Goal: Task Accomplishment & Management: Manage account settings

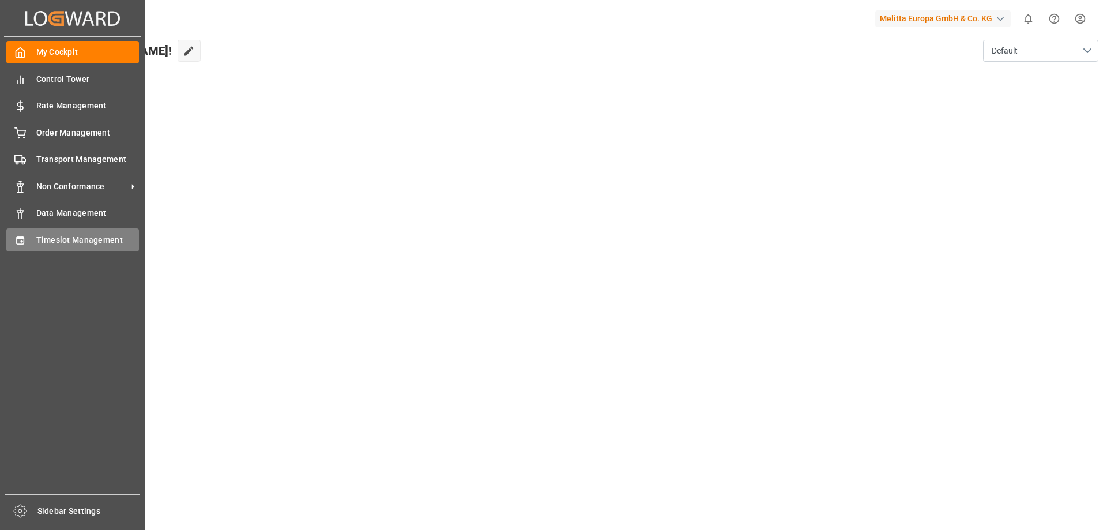
click at [33, 239] on div "Timeslot Management Timeslot Management" at bounding box center [72, 239] width 133 height 22
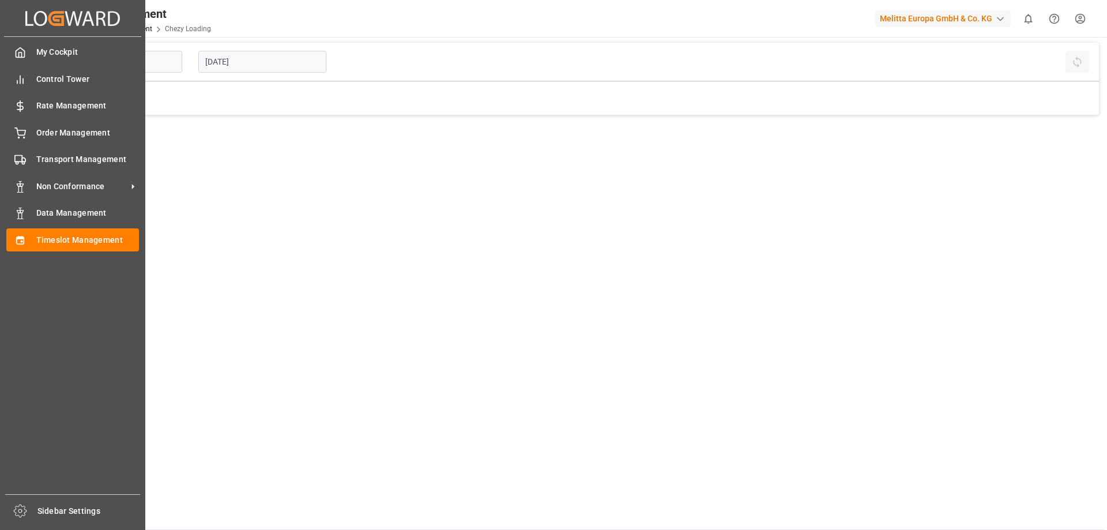
type input "Chezy Loading"
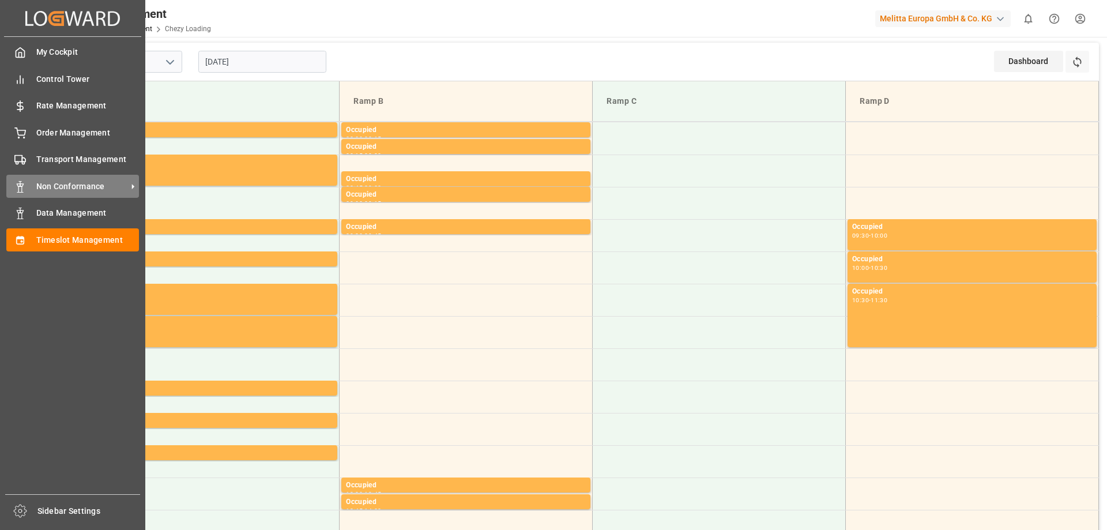
click at [81, 191] on span "Non Conformance" at bounding box center [81, 187] width 91 height 12
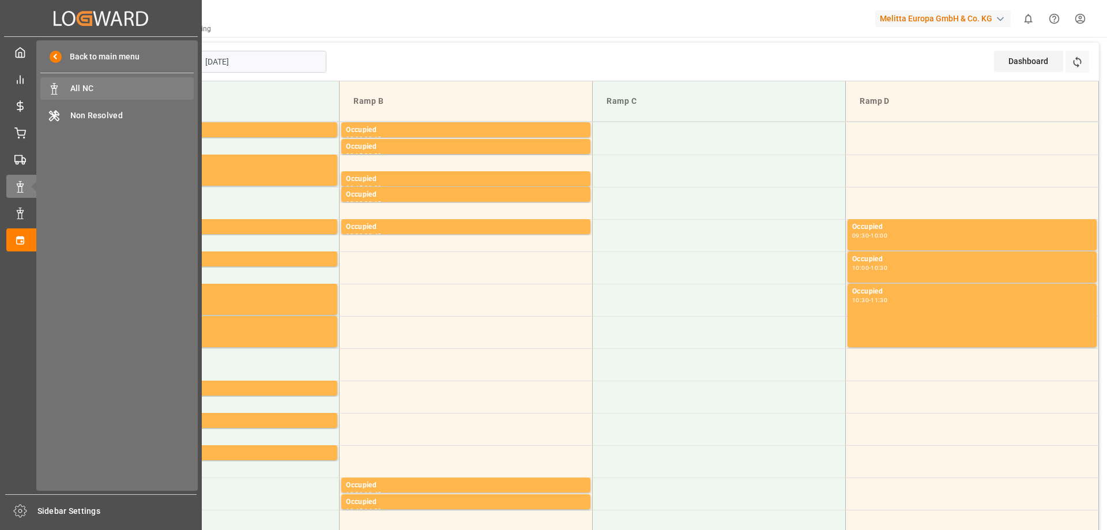
click at [132, 84] on span "All NC" at bounding box center [132, 88] width 124 height 12
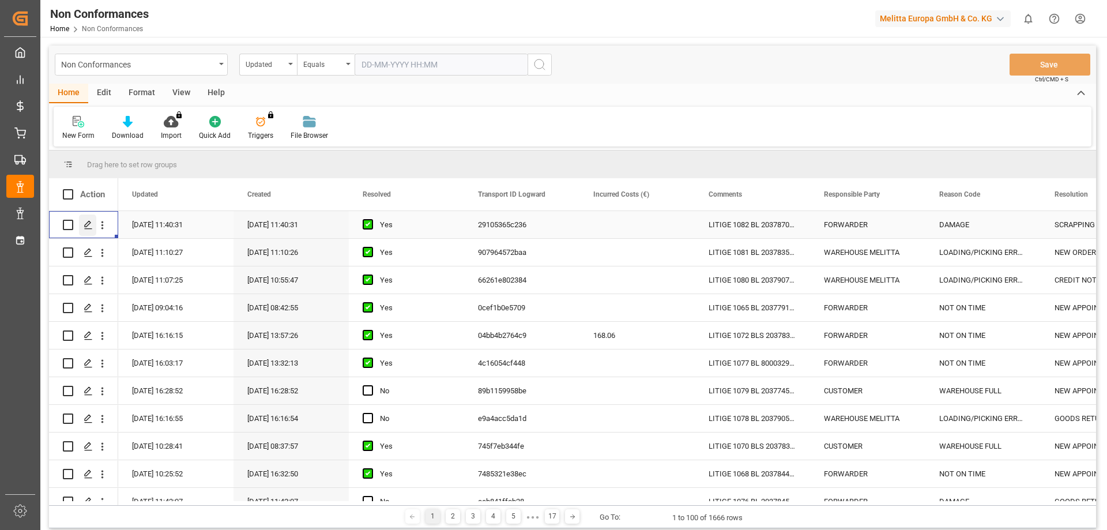
click at [83, 224] on div "Press SPACE to select this row." at bounding box center [87, 225] width 17 height 21
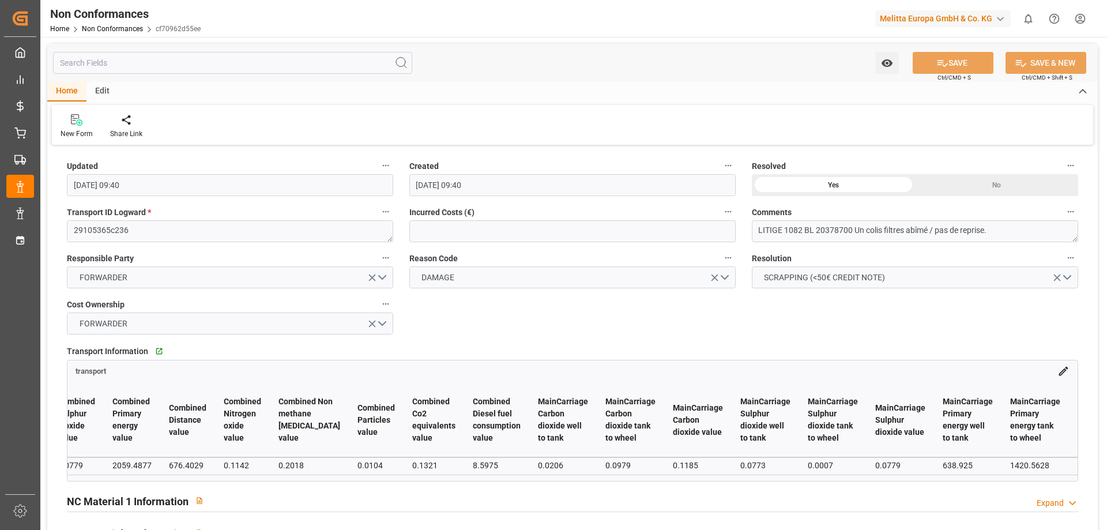
scroll to position [0, 2878]
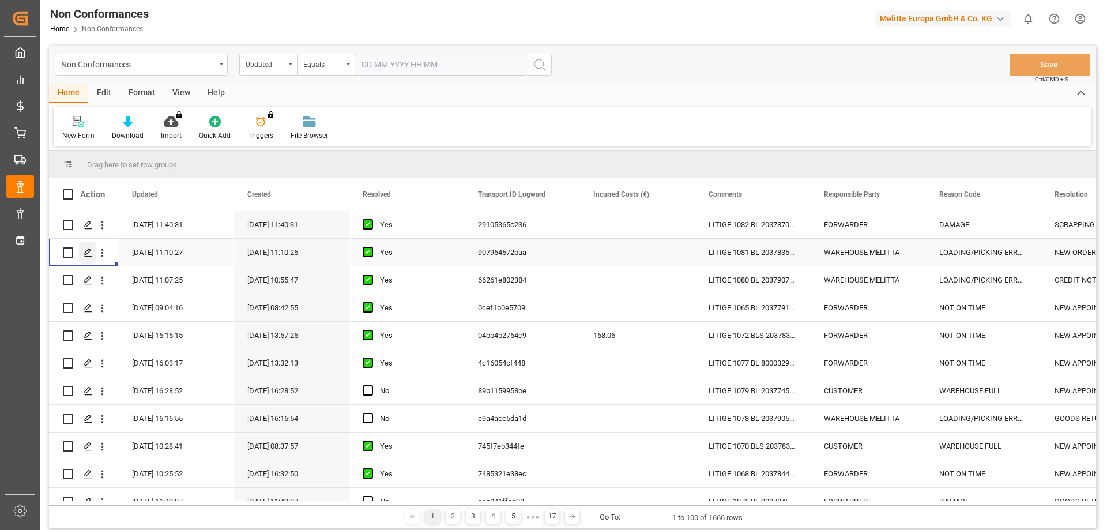
click at [87, 253] on icon "Press SPACE to select this row." at bounding box center [88, 252] width 9 height 9
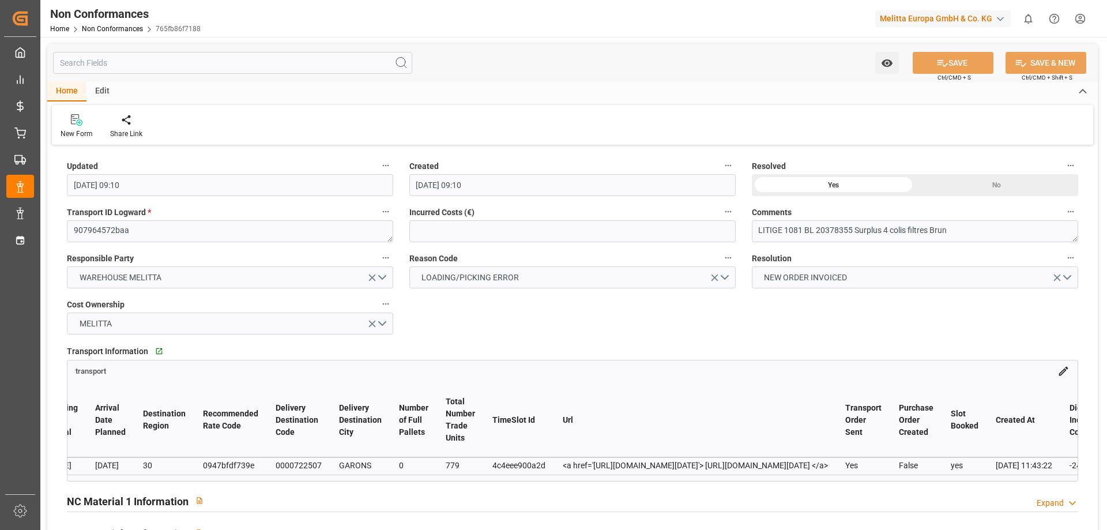
scroll to position [0, 788]
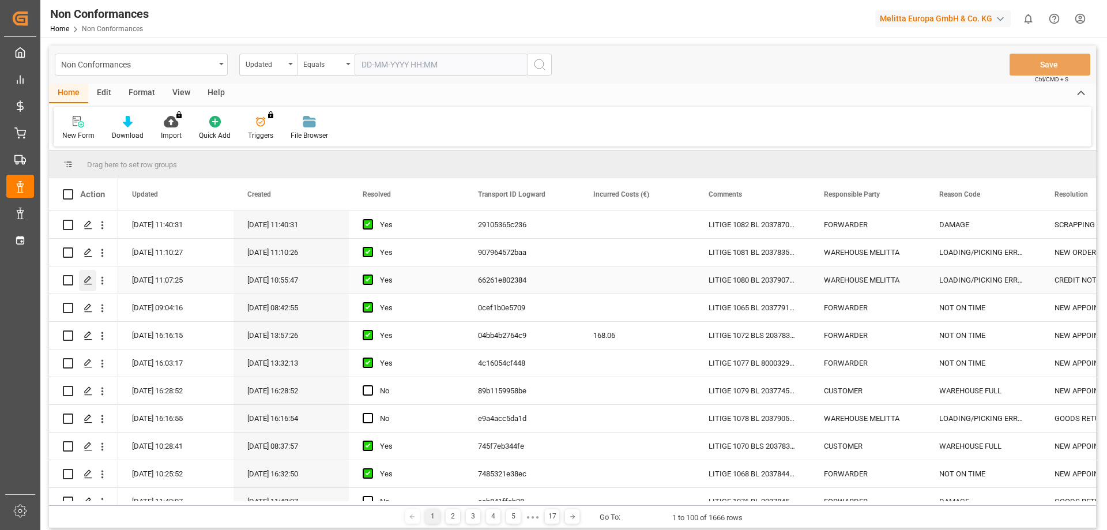
click at [87, 278] on icon "Press SPACE to select this row." at bounding box center [88, 280] width 9 height 9
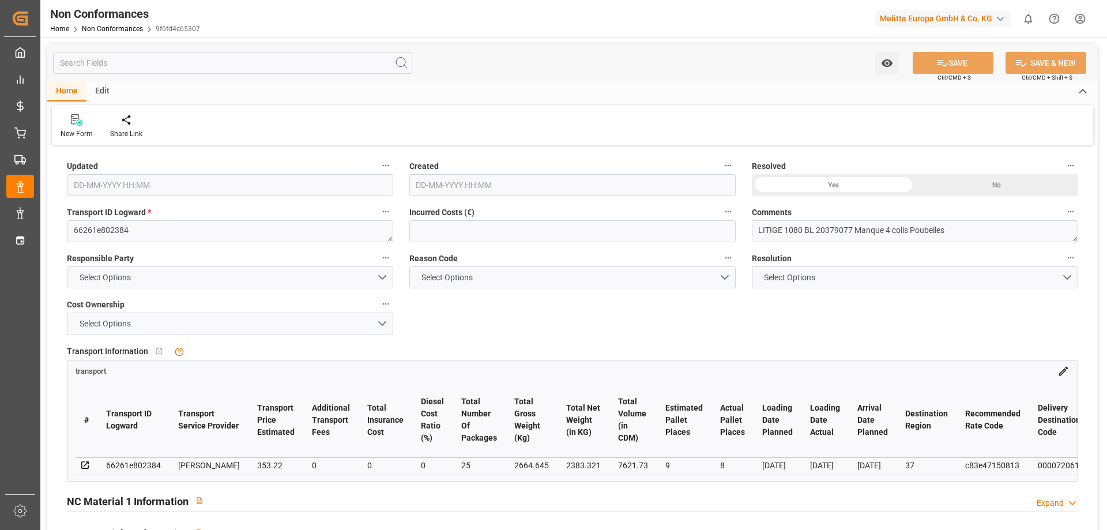
type input "[DATE] 09:07"
type input "[DATE] 08:55"
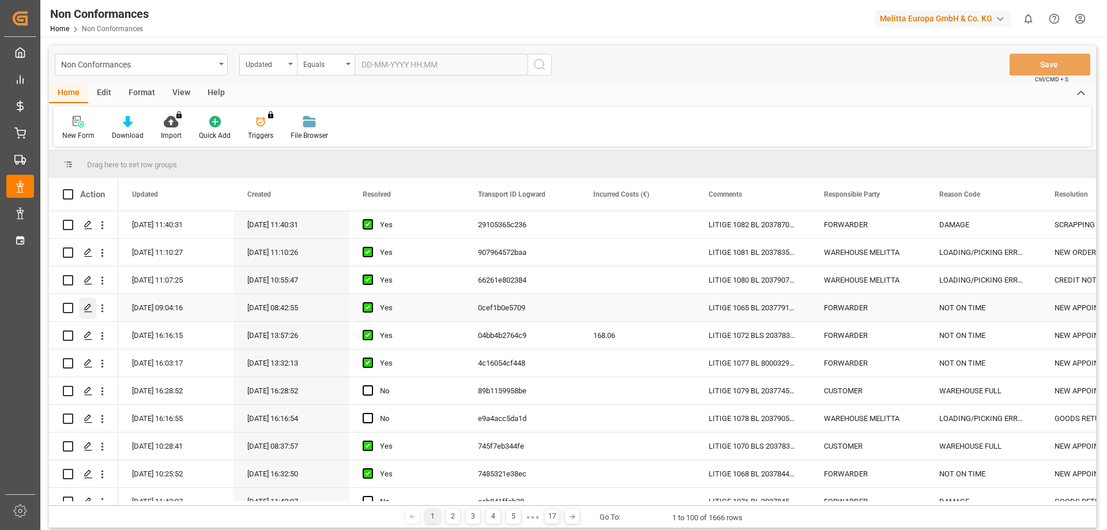
click at [88, 306] on polygon "Press SPACE to select this row." at bounding box center [88, 308] width 6 height 6
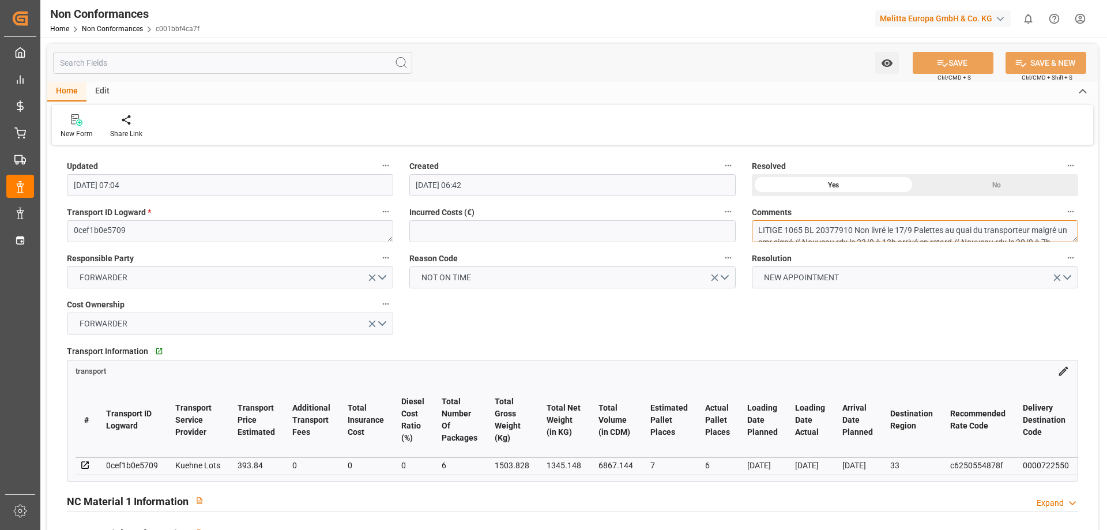
click at [996, 230] on textarea "LITIGE 1065 BL 20377910 Non livré le 17/9 Palettes au quai du transporteur malg…" at bounding box center [915, 231] width 326 height 22
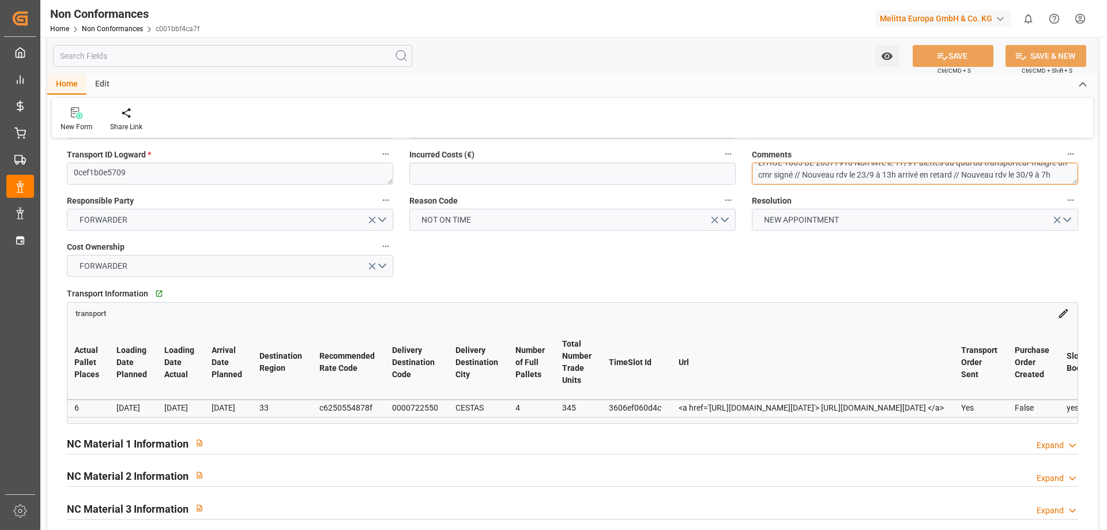
scroll to position [0, 638]
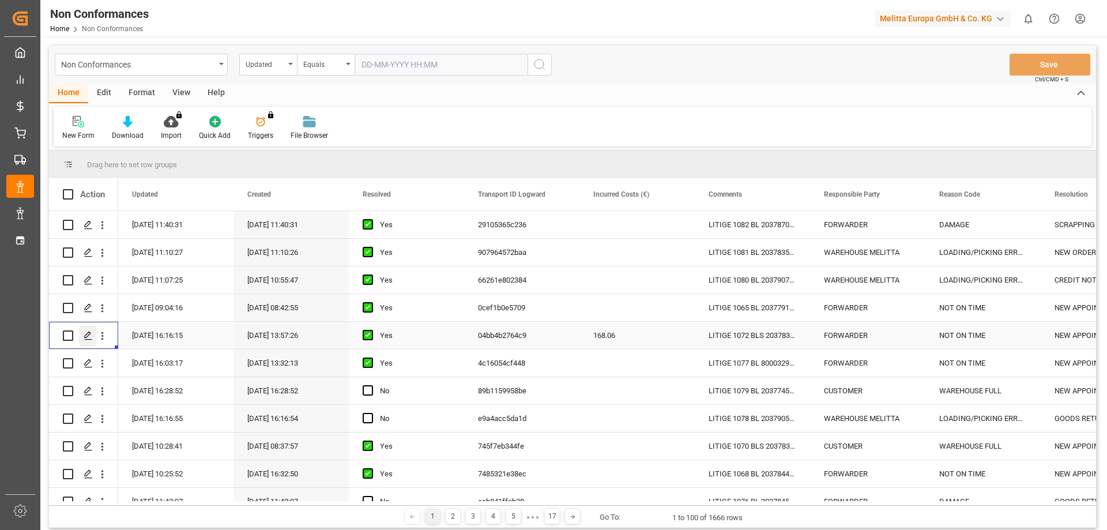
click at [92, 333] on icon "Press SPACE to select this row." at bounding box center [88, 335] width 9 height 9
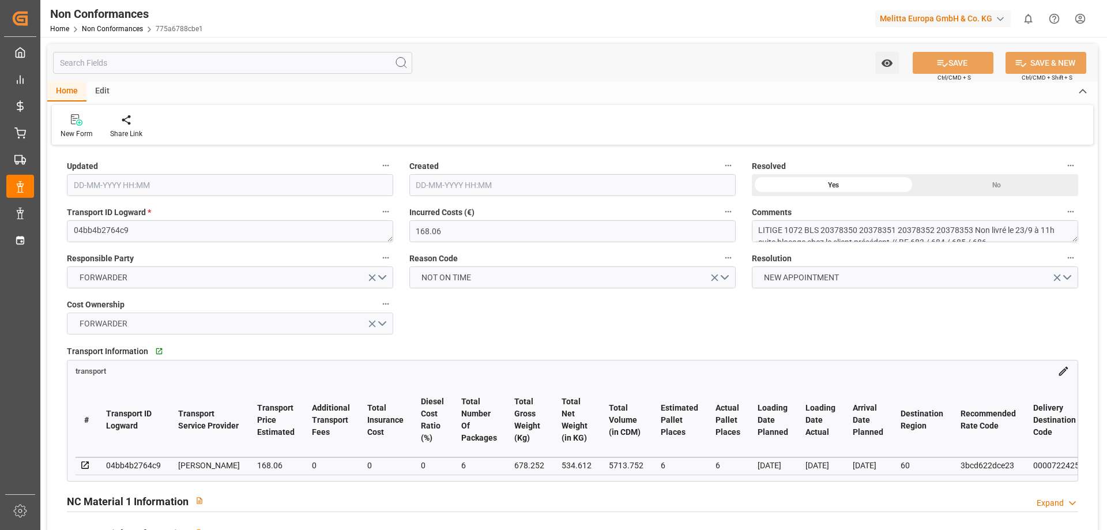
type input "[DATE] 14:16"
type input "[DATE] 11:57"
click at [904, 227] on textarea "LITIGE 1072 BLS 20378350 20378351 20378352 20378353 Non livré le 23/9 à 11h sui…" at bounding box center [915, 231] width 326 height 22
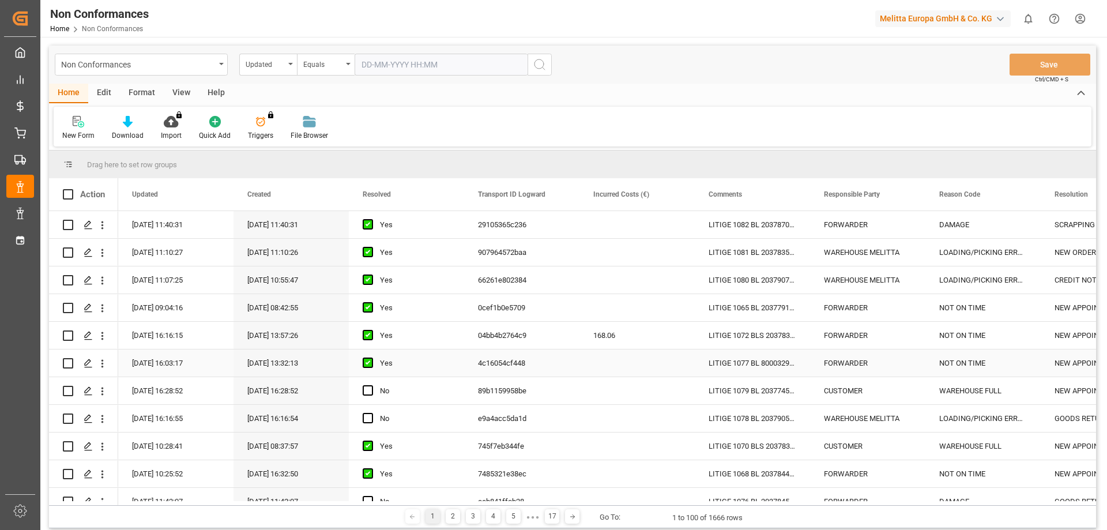
click at [858, 361] on div "FORWARDER" at bounding box center [867, 363] width 115 height 27
click at [88, 361] on icon "Press SPACE to select this row." at bounding box center [88, 363] width 9 height 9
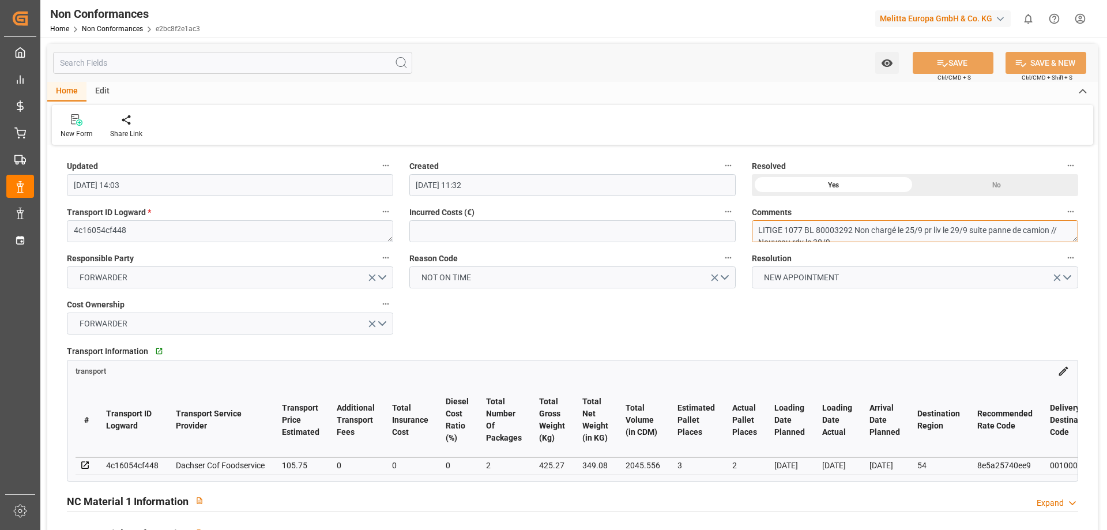
click at [847, 226] on textarea "LITIGE 1077 BL 80003292 Non chargé le 25/9 pr liv le 29/9 suite panne de camion…" at bounding box center [915, 231] width 326 height 22
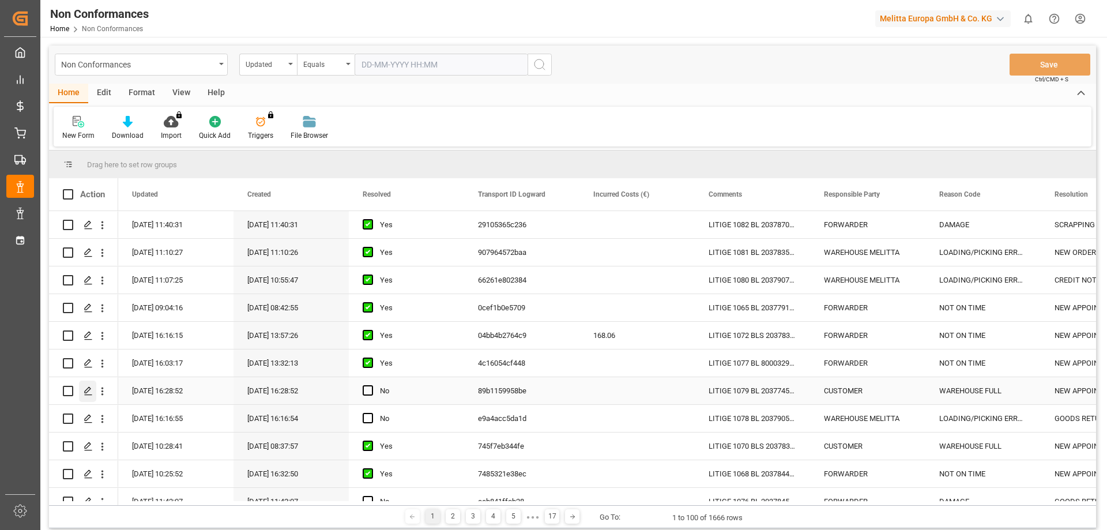
click at [86, 389] on icon "Press SPACE to select this row." at bounding box center [88, 390] width 9 height 9
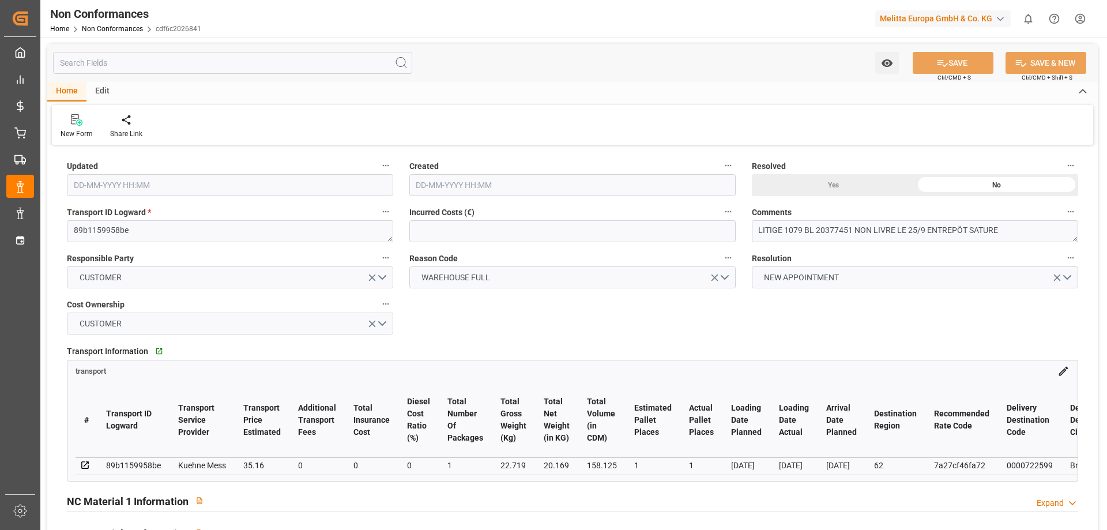
type input "[DATE] 14:28"
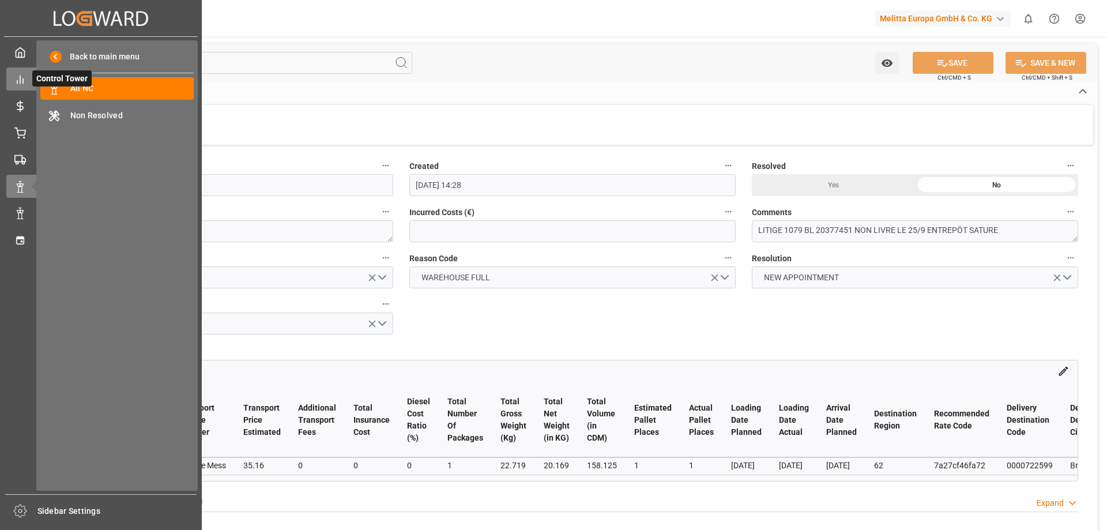
click at [6, 80] on div at bounding box center [16, 79] width 20 height 12
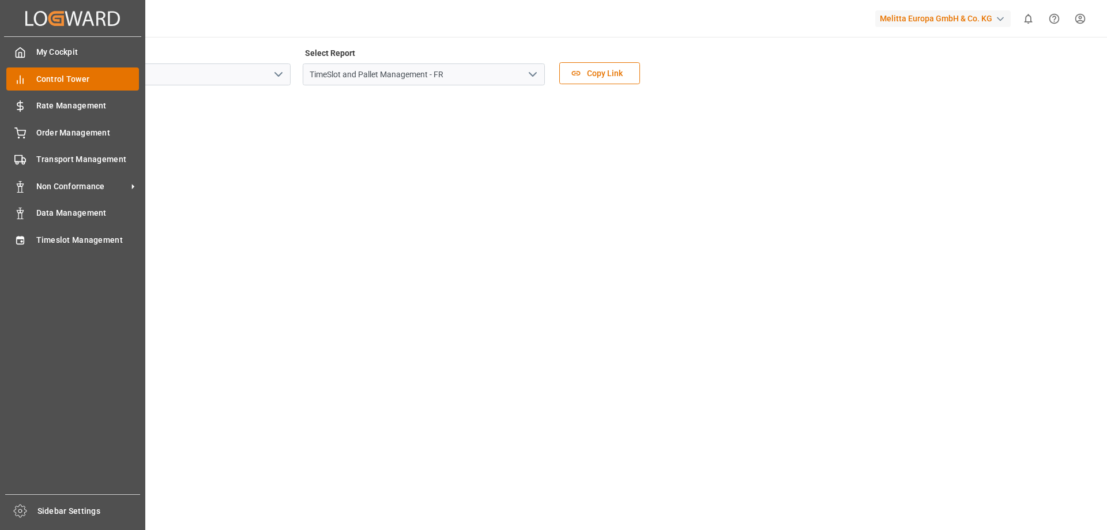
click at [72, 80] on span "Control Tower" at bounding box center [87, 79] width 103 height 12
